Goal: Task Accomplishment & Management: Manage account settings

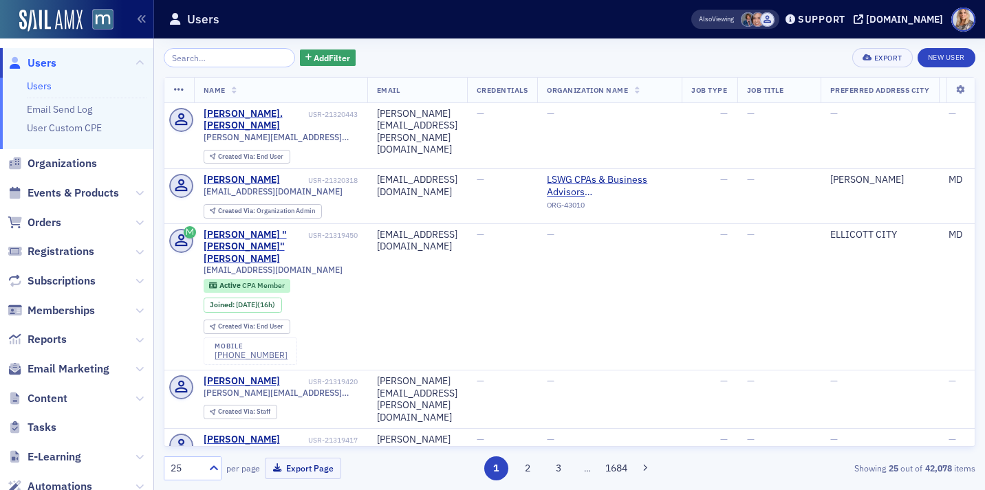
click at [199, 61] on input "search" at bounding box center [229, 57] width 131 height 19
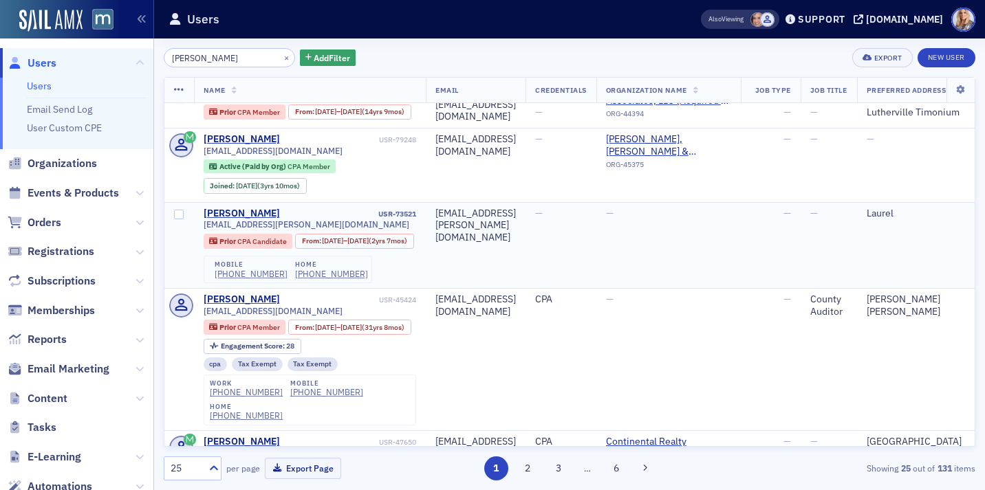
scroll to position [32, 0]
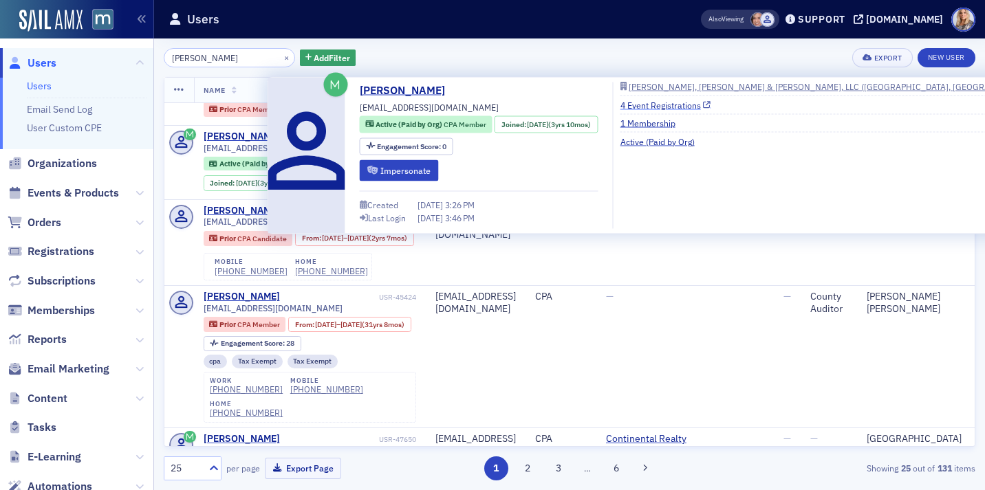
type input "[PERSON_NAME]"
click at [658, 106] on link "4 Event Registrations" at bounding box center [666, 104] width 91 height 12
click at [391, 88] on link "[PERSON_NAME]" at bounding box center [408, 91] width 96 height 17
click at [431, 170] on button "Impersonate" at bounding box center [399, 170] width 79 height 21
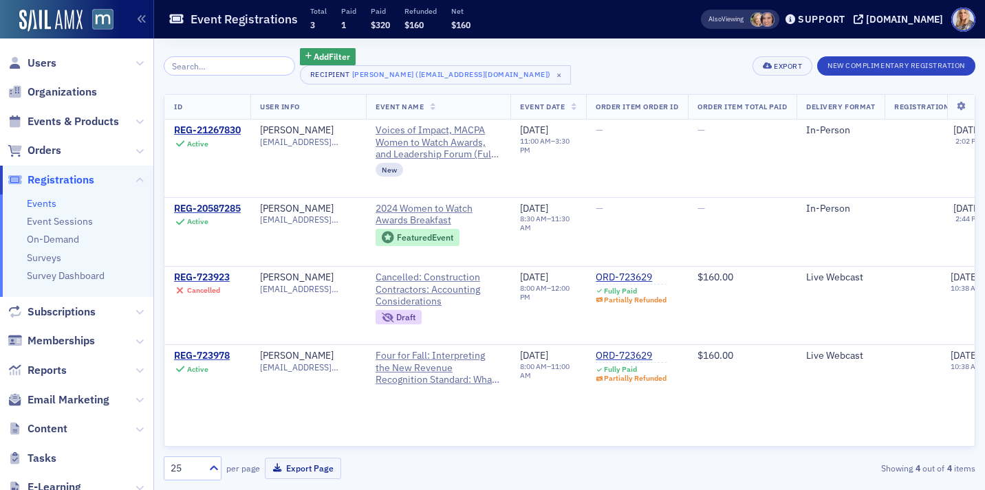
click at [625, 12] on div "Event Registrations Total 3 Paid 1 Paid $320 Refunded $160 Net $160" at bounding box center [413, 19] width 489 height 36
